Goal: Check status: Check status

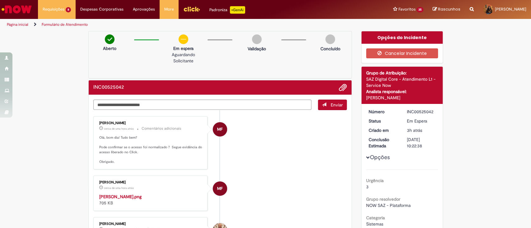
click at [0, 0] on span "4d atrás 4 dias atrás R13568799" at bounding box center [0, 0] width 0 height 0
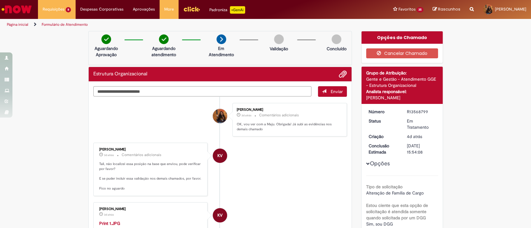
click at [172, 93] on textarea "Digite sua mensagem aqui..." at bounding box center [202, 91] width 218 height 11
type textarea "**********"
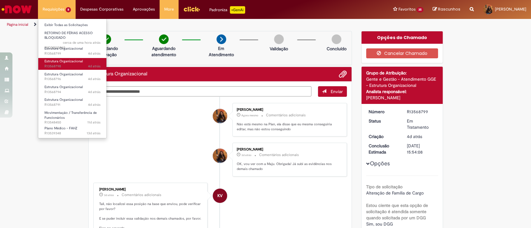
click at [83, 66] on span "4d atrás 4 dias atrás R13568798" at bounding box center [72, 66] width 56 height 5
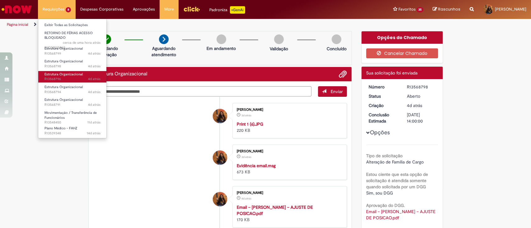
click at [83, 76] on link "Estrutura Organizacional 4d atrás 4 dias atrás R13568796" at bounding box center [72, 77] width 68 height 12
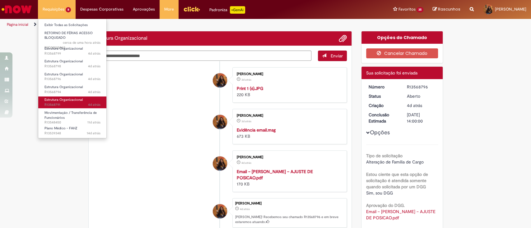
click at [83, 101] on link "Estrutura Organizacional 4d atrás 4 dias atrás R13568791" at bounding box center [72, 103] width 68 height 12
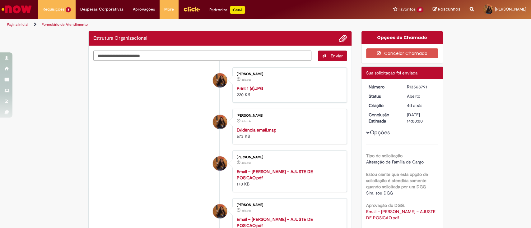
click at [410, 88] on div "R13568791" at bounding box center [421, 87] width 29 height 6
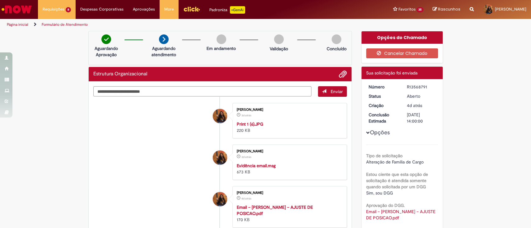
copy div "R13568791"
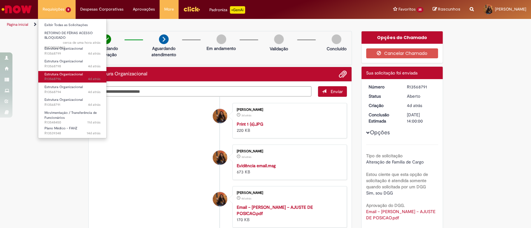
click at [62, 78] on span "4d atrás 4 dias atrás R13568796" at bounding box center [72, 79] width 56 height 5
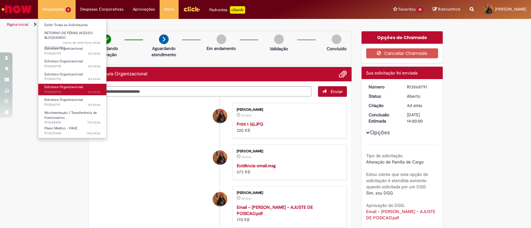
click at [76, 89] on link "Estrutura Organizacional 4d atrás 4 dias atrás R13568794" at bounding box center [72, 90] width 68 height 12
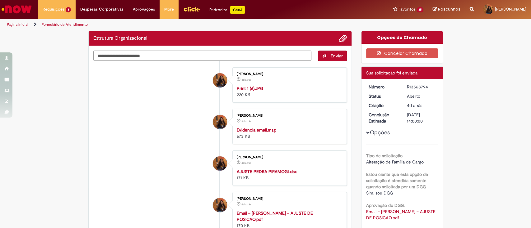
click at [418, 87] on div "R13568794" at bounding box center [421, 87] width 29 height 6
copy div "R13568794"
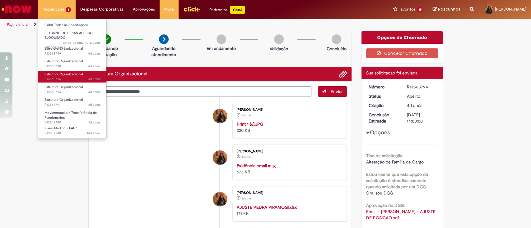
click at [80, 75] on span "Estrutura Organizacional" at bounding box center [63, 74] width 38 height 5
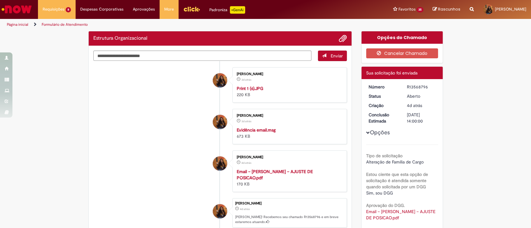
click at [421, 82] on div "Número R13568796 Status [GEOGRAPHIC_DATA] Criação 4d atrás 4 dias atrás Conclus…" at bounding box center [401, 210] width 81 height 263
click at [416, 89] on div "R13568796" at bounding box center [421, 87] width 29 height 6
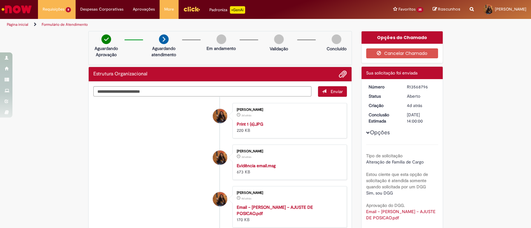
copy div "R13568796"
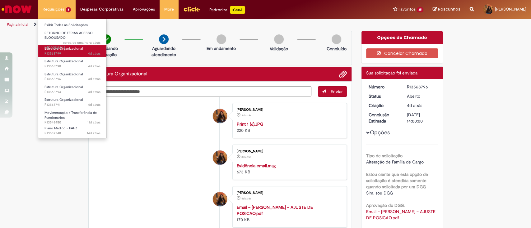
click at [77, 55] on span "4d atrás 4 dias atrás R13568799" at bounding box center [72, 53] width 56 height 5
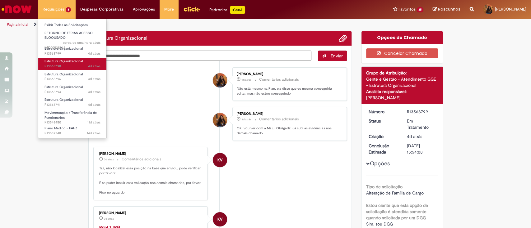
click at [78, 63] on link "Estrutura Organizacional 4d atrás 4 dias atrás R13568798" at bounding box center [72, 64] width 68 height 12
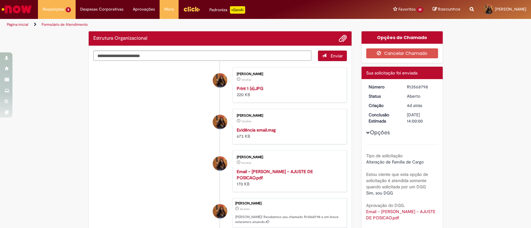
click at [411, 88] on div "R13568798" at bounding box center [421, 87] width 29 height 6
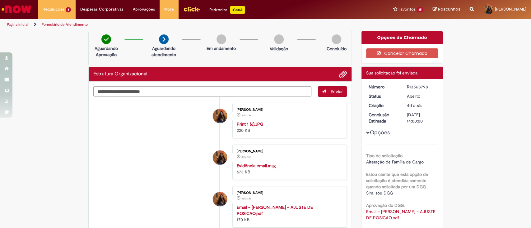
click at [411, 88] on div "R13568798" at bounding box center [421, 87] width 29 height 6
copy div "R13568798"
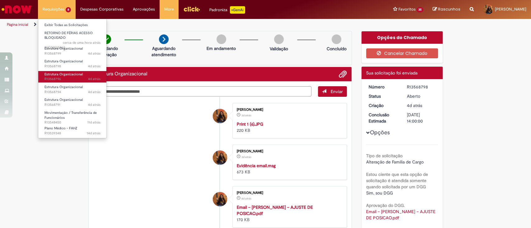
click at [83, 75] on link "Estrutura Organizacional 4d atrás 4 dias atrás R13568796" at bounding box center [72, 77] width 68 height 12
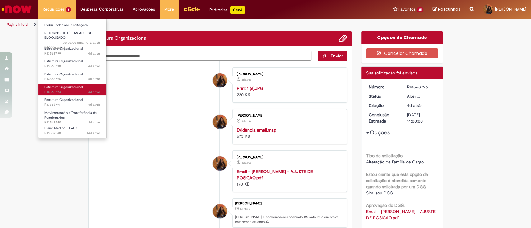
click at [83, 86] on link "Estrutura Organizacional 4d atrás 4 dias atrás R13568794" at bounding box center [72, 90] width 68 height 12
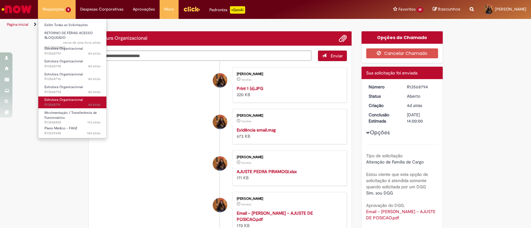
click at [85, 99] on link "Estrutura Organizacional 4d atrás 4 dias atrás R13568791" at bounding box center [72, 103] width 68 height 12
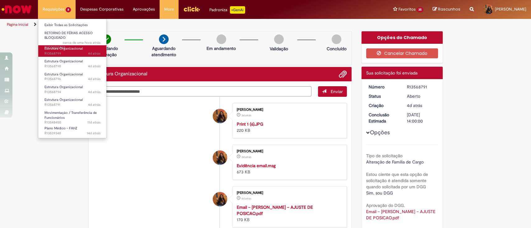
click at [72, 51] on span "4d atrás 4 dias atrás R13568799" at bounding box center [72, 53] width 56 height 5
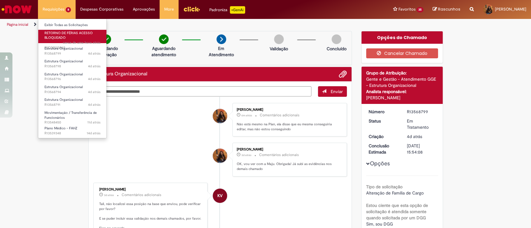
click at [74, 38] on link "RETORNO DE FÉRIAS ACESSO BLOQUEADO cerca de uma hora atrás cerca de uma hora at…" at bounding box center [72, 36] width 68 height 13
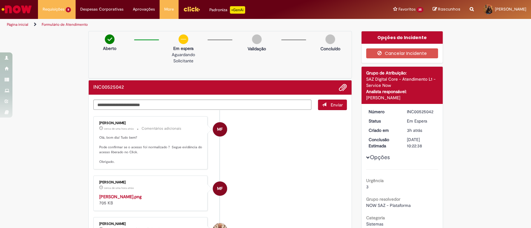
click at [260, 163] on li "MF [PERSON_NAME] cerca de uma hora atrás cerca de uma hora atrás Comentários ad…" at bounding box center [220, 143] width 254 height 53
